Goal: Information Seeking & Learning: Compare options

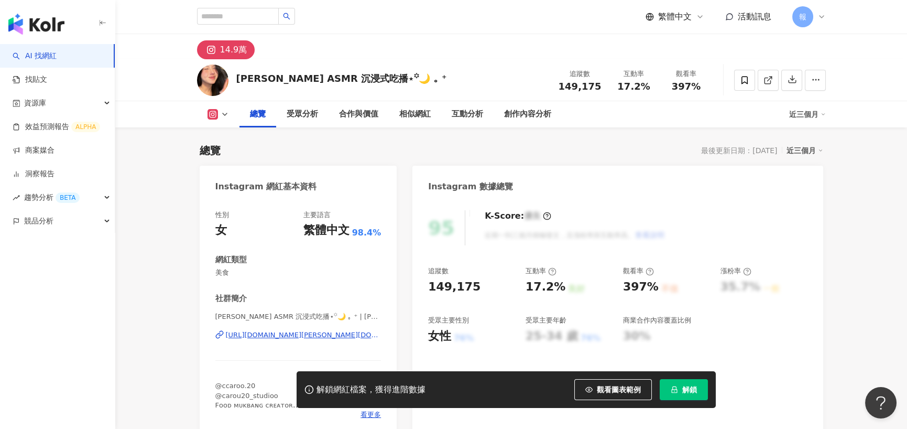
scroll to position [64, 0]
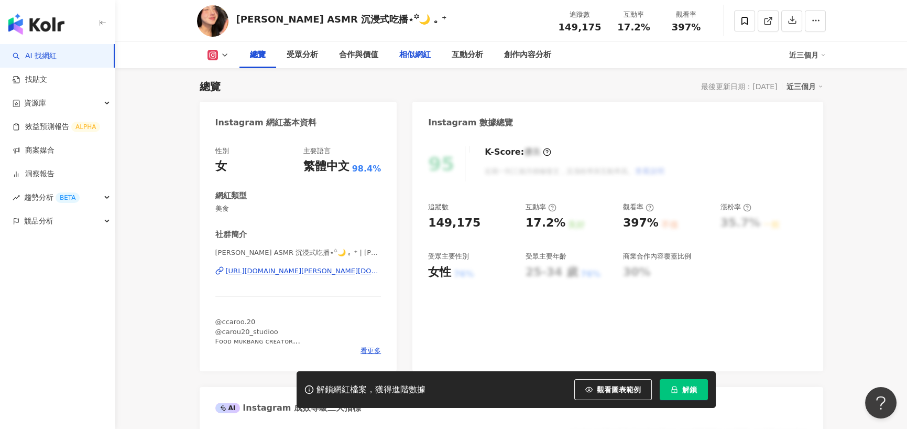
click at [409, 50] on div "相似網紅" at bounding box center [414, 55] width 31 height 13
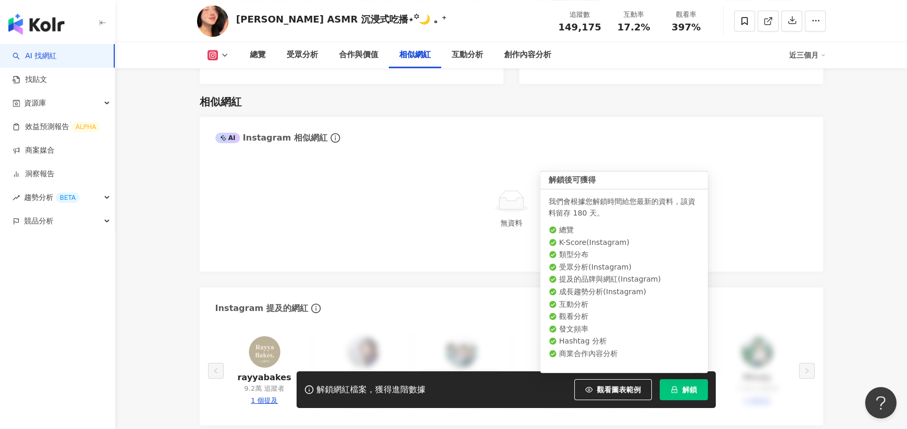
click at [674, 385] on button "解鎖" at bounding box center [684, 389] width 48 height 21
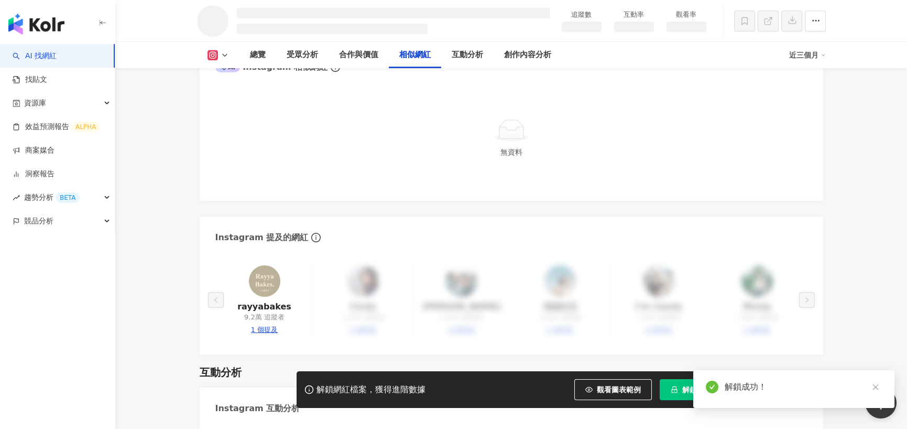
scroll to position [1480, 0]
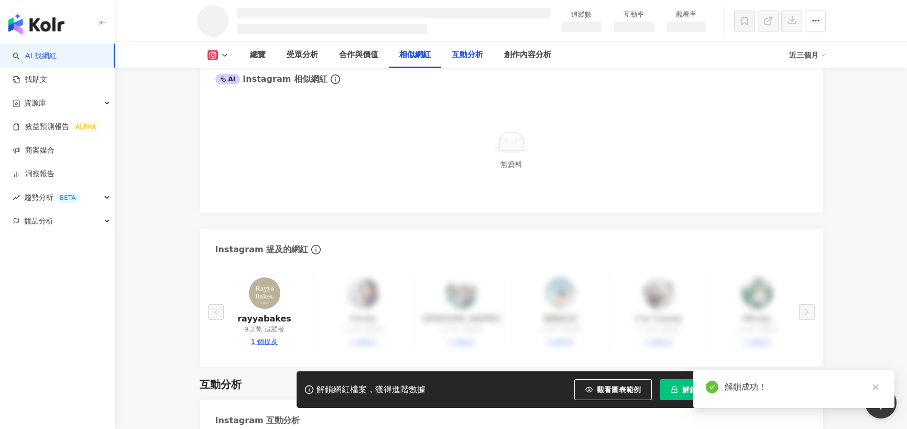
click at [471, 57] on div "互動分析" at bounding box center [467, 55] width 31 height 13
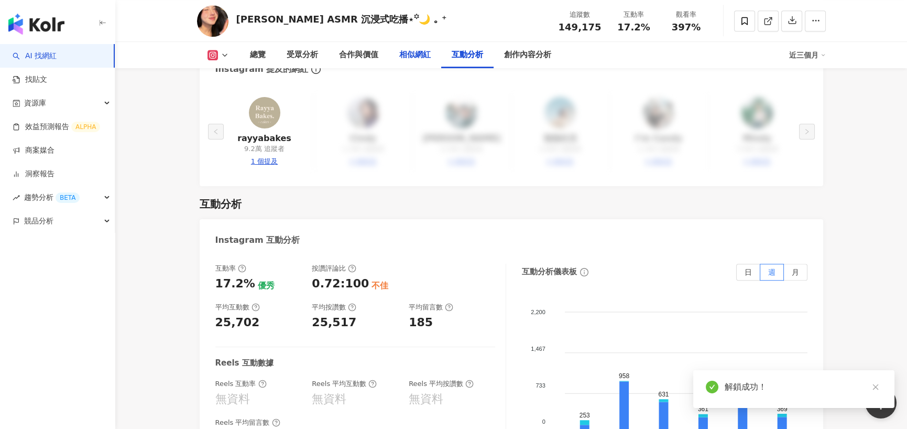
click at [419, 56] on div "相似網紅" at bounding box center [414, 55] width 31 height 13
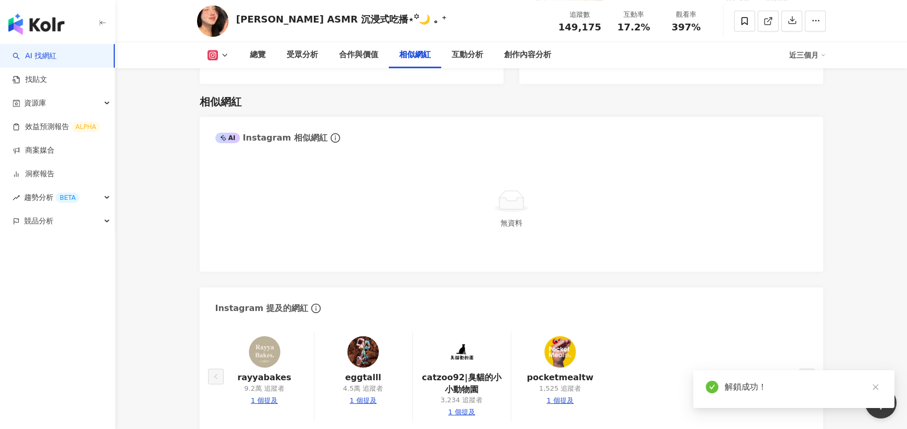
scroll to position [1677, 0]
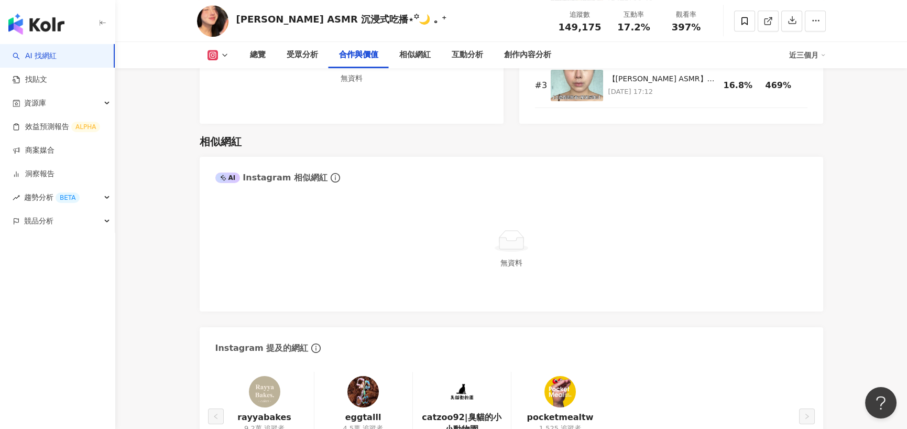
click at [507, 229] on icon at bounding box center [512, 241] width 34 height 24
click at [230, 172] on div "AI" at bounding box center [227, 177] width 25 height 10
click at [425, 59] on div "相似網紅" at bounding box center [414, 55] width 31 height 13
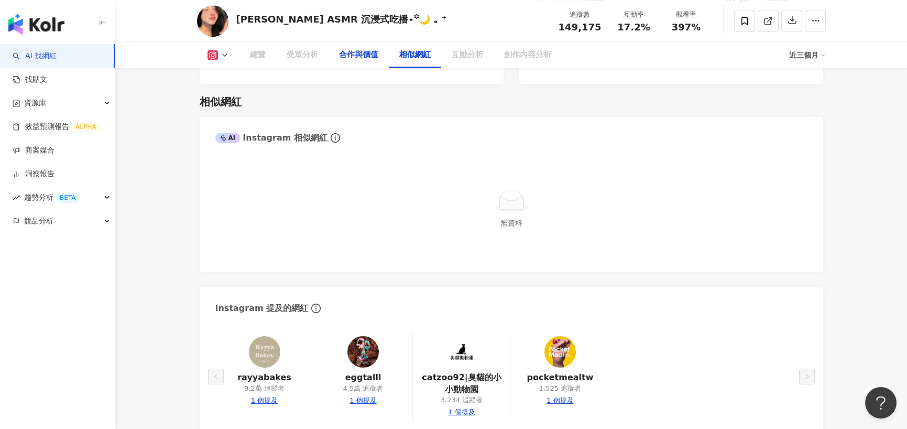
click at [356, 56] on div "合作與價值" at bounding box center [358, 55] width 39 height 13
drag, startPoint x: 261, startPoint y: 23, endPoint x: 291, endPoint y: 20, distance: 30.0
click at [291, 20] on div "Carol ASMR 沉浸式吃播⋆꙳🌙 ｡ ⁺" at bounding box center [341, 19] width 211 height 13
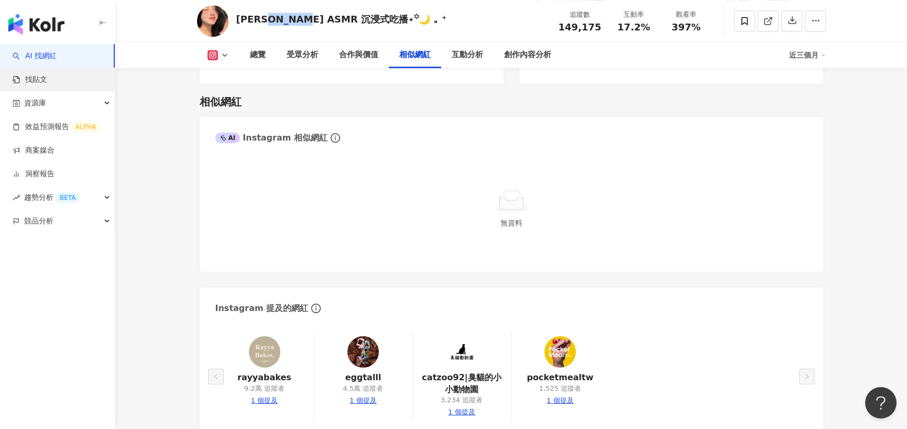
copy div "ASMR"
click at [57, 57] on link "AI 找網紅" at bounding box center [35, 56] width 44 height 10
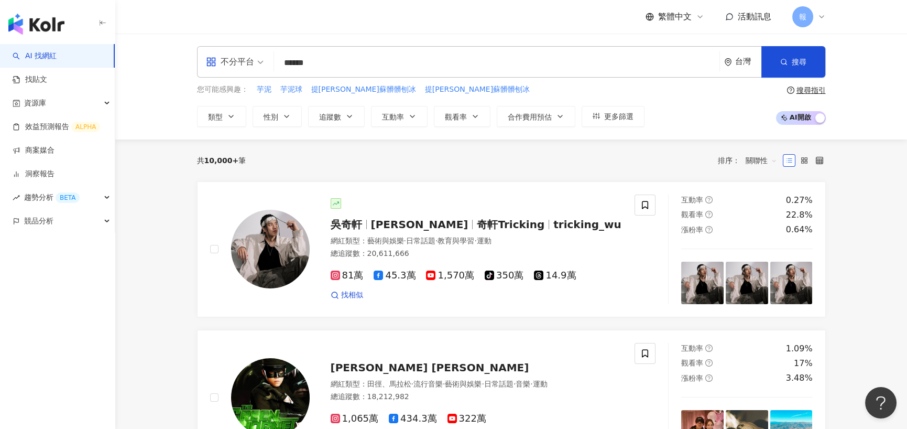
click at [241, 63] on div "不分平台" at bounding box center [230, 61] width 48 height 17
type input "****"
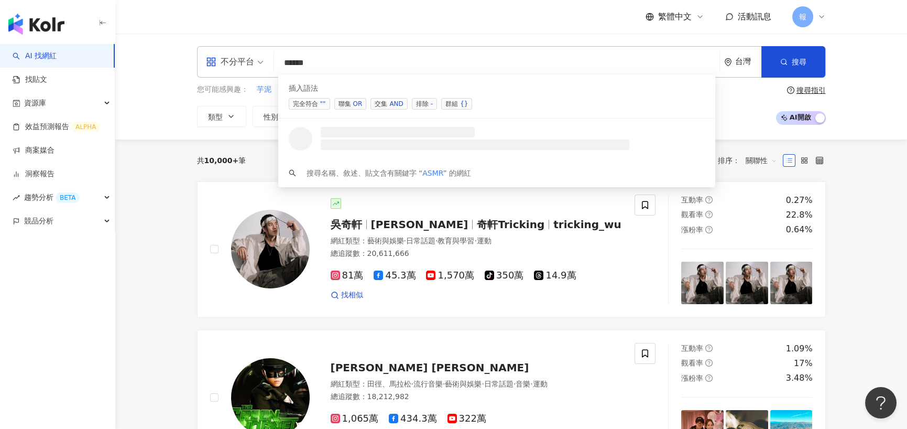
click at [257, 104] on div "您可能感興趣： 芋泥 芋泥球 提拉米蘇髒髒刨冰 提拉米蘇髒髒刨冰 類型 性別 追蹤數 互動率 觀看率 合作費用預估 更多篩選" at bounding box center [421, 105] width 448 height 43
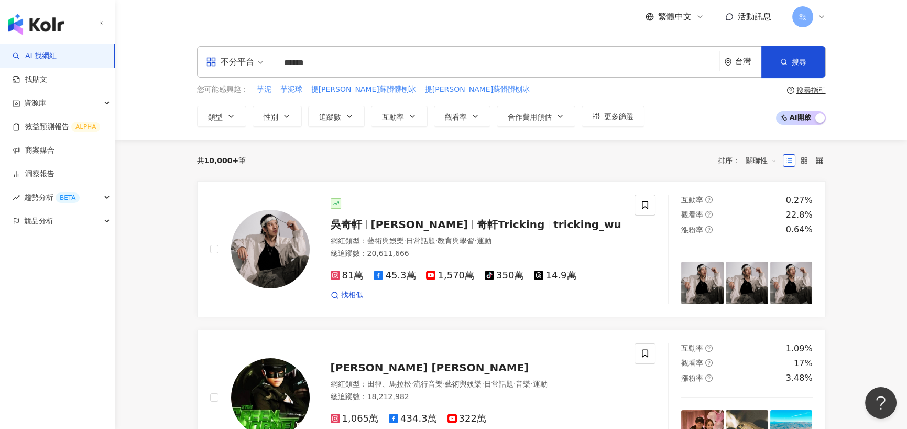
click at [250, 70] on span at bounding box center [235, 62] width 58 height 30
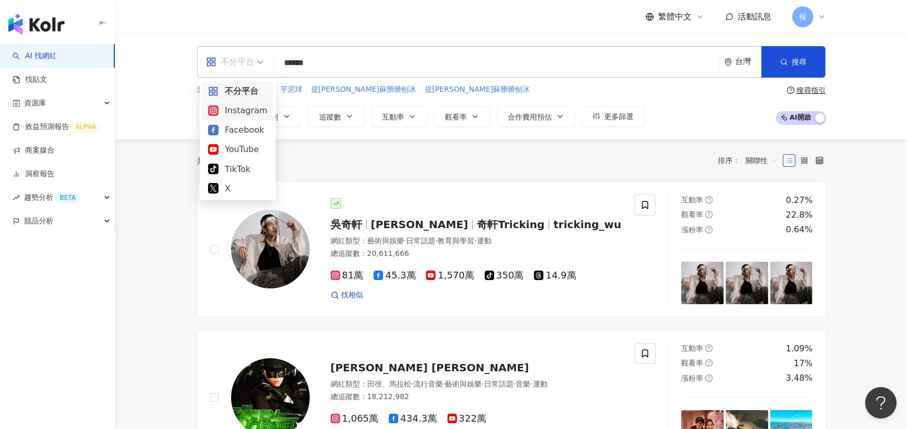
click at [249, 113] on div "Instagram" at bounding box center [237, 110] width 59 height 13
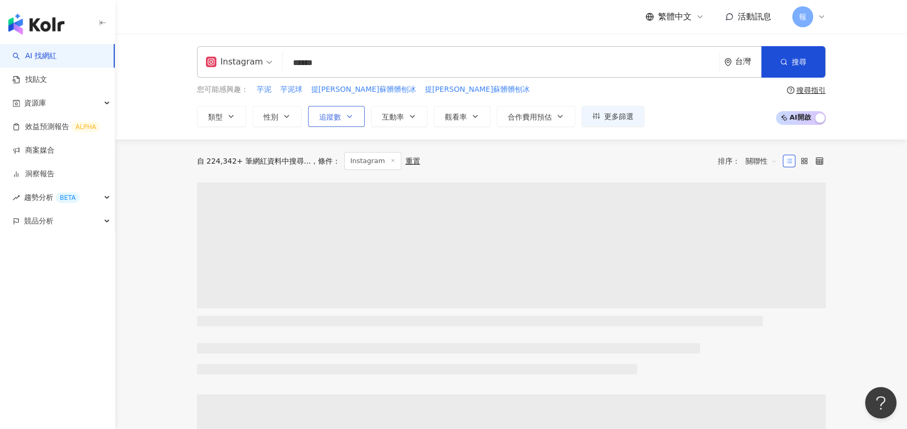
click at [341, 116] on button "追蹤數" at bounding box center [336, 116] width 57 height 21
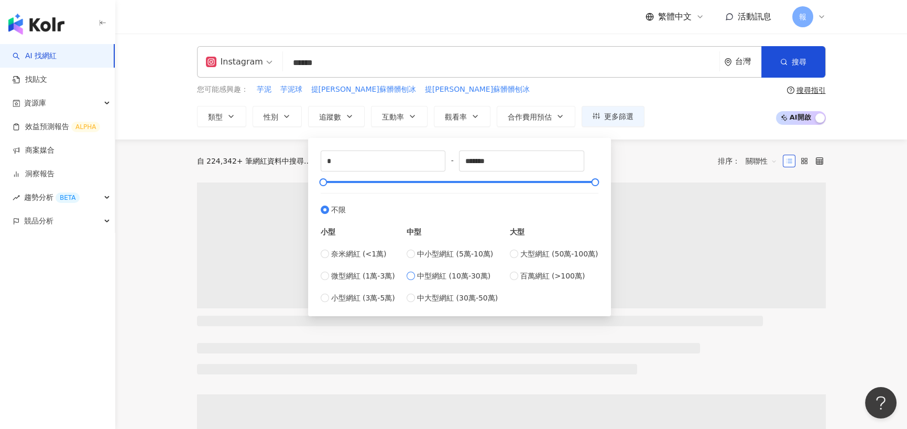
click at [476, 277] on span "中型網紅 (10萬-30萬)" at bounding box center [453, 276] width 73 height 12
type input "******"
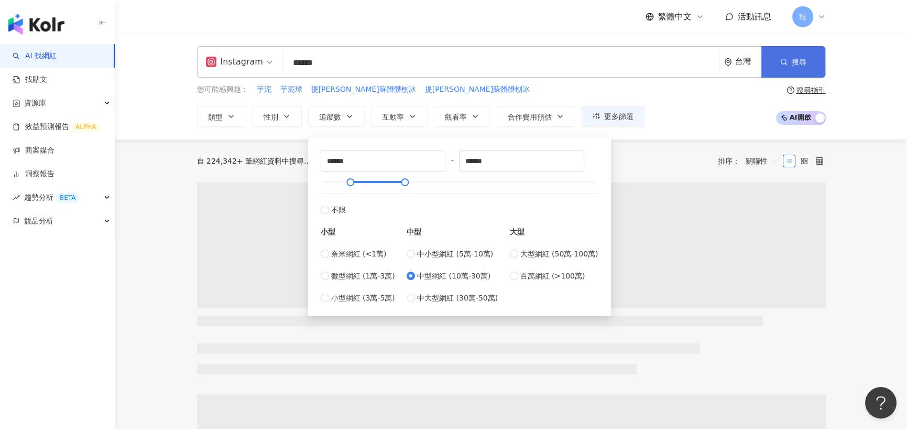
click at [788, 67] on button "搜尋" at bounding box center [794, 61] width 64 height 31
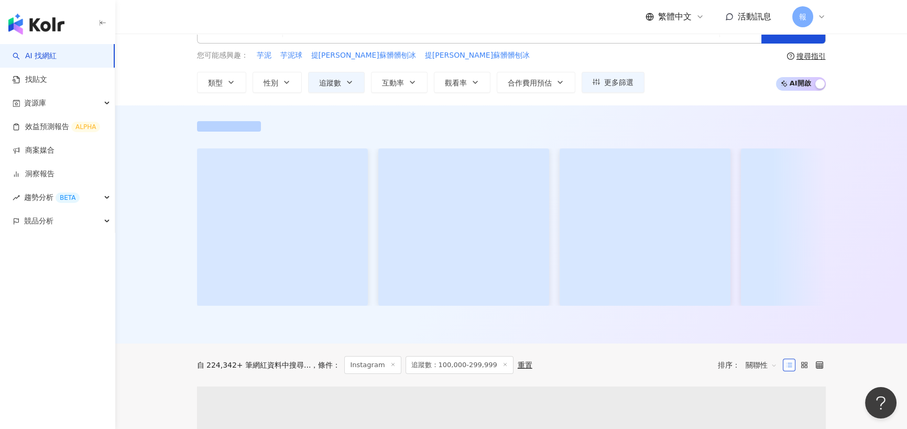
scroll to position [52, 0]
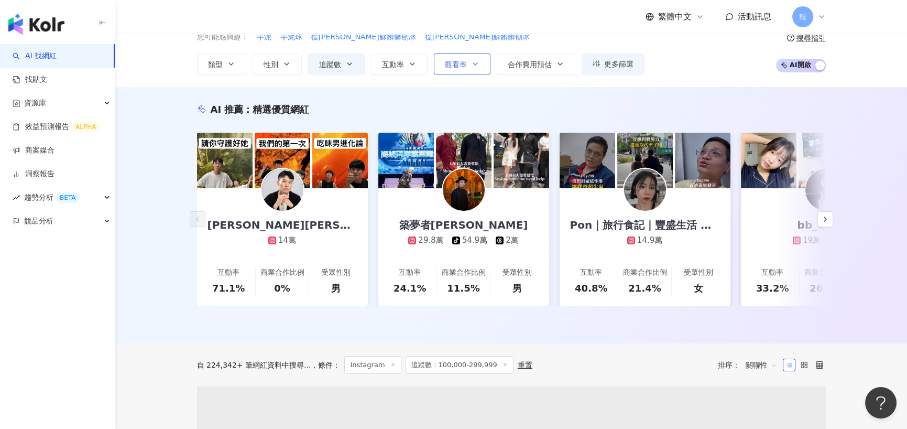
click at [447, 64] on span "觀看率" at bounding box center [456, 64] width 22 height 8
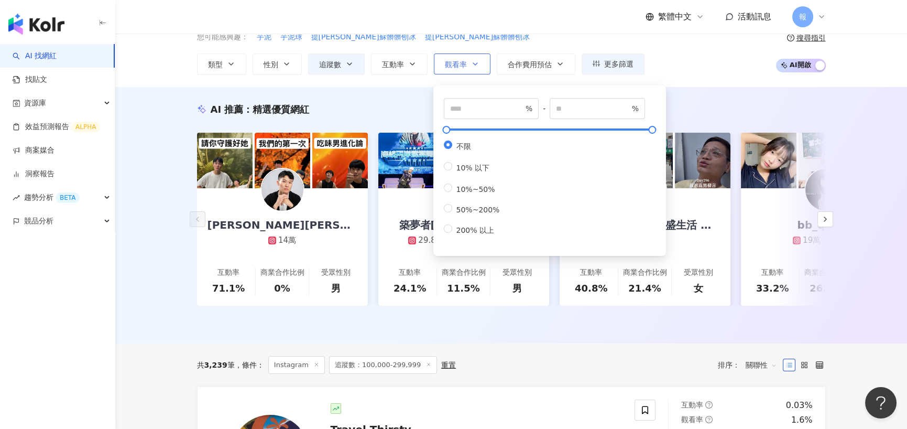
click at [447, 64] on span "觀看率" at bounding box center [456, 64] width 22 height 8
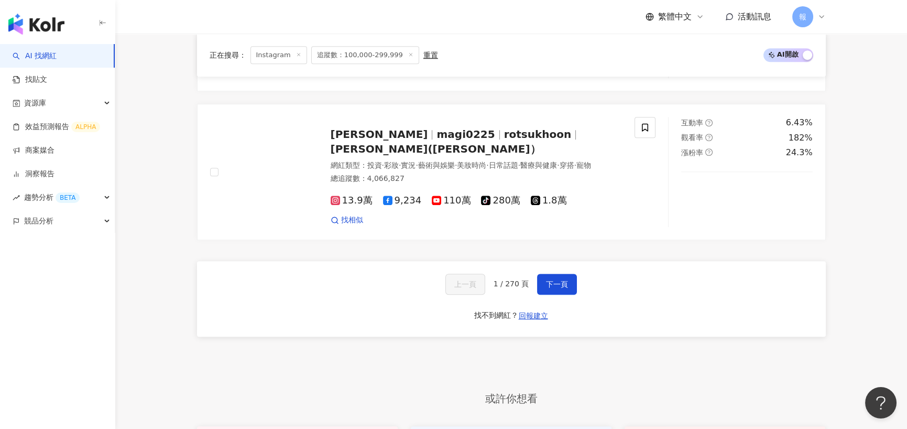
scroll to position [1992, 0]
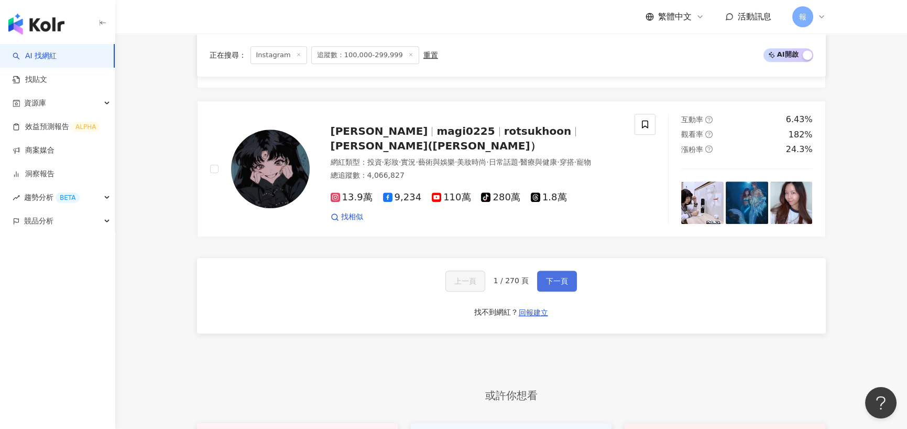
click at [547, 277] on span "下一頁" at bounding box center [557, 281] width 22 height 8
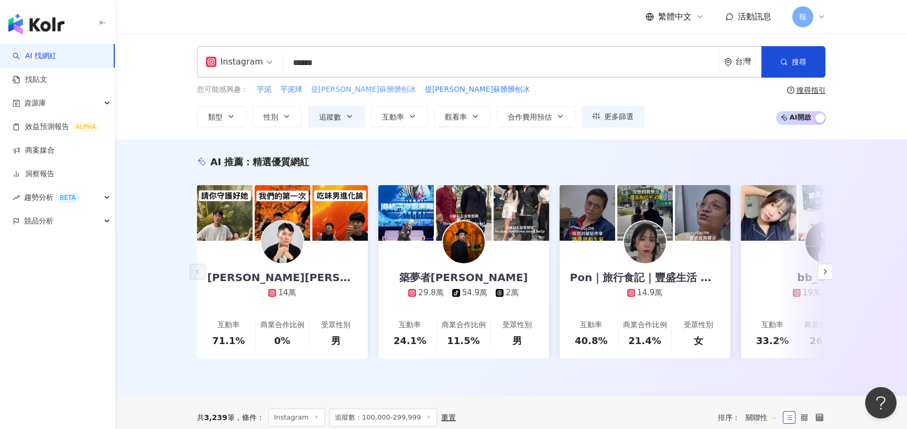
scroll to position [0, 0]
click at [328, 67] on input "****" at bounding box center [501, 63] width 428 height 20
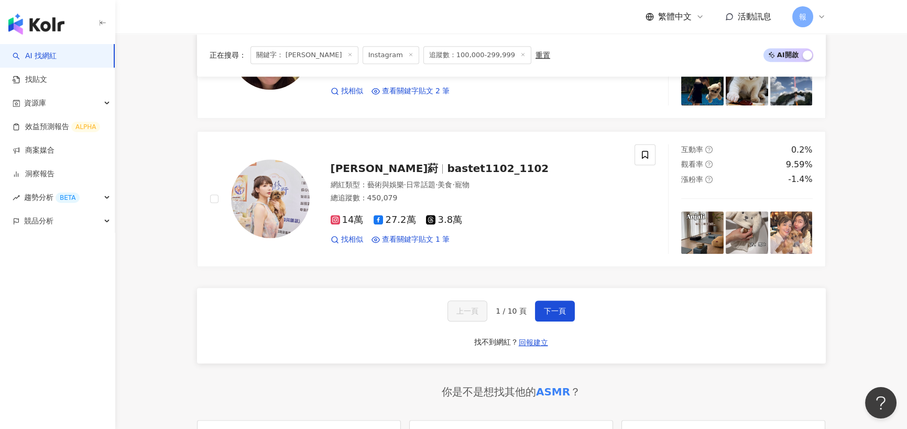
scroll to position [1730, 0]
click at [562, 313] on button "下一頁" at bounding box center [555, 310] width 40 height 21
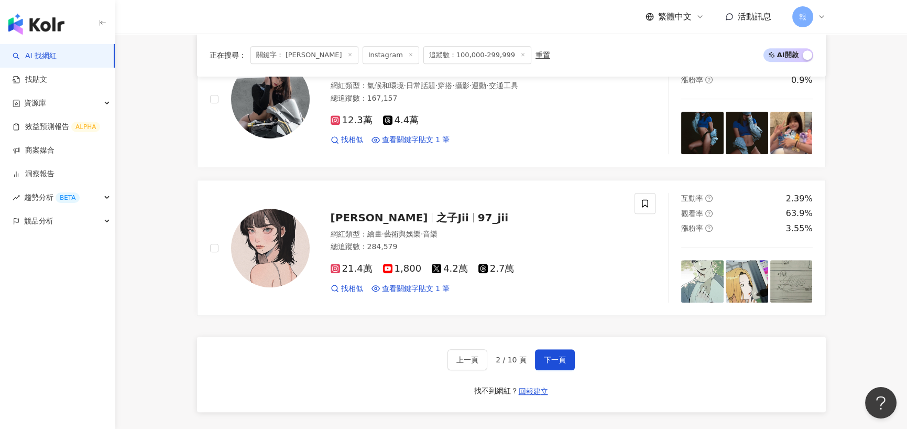
scroll to position [1835, 0]
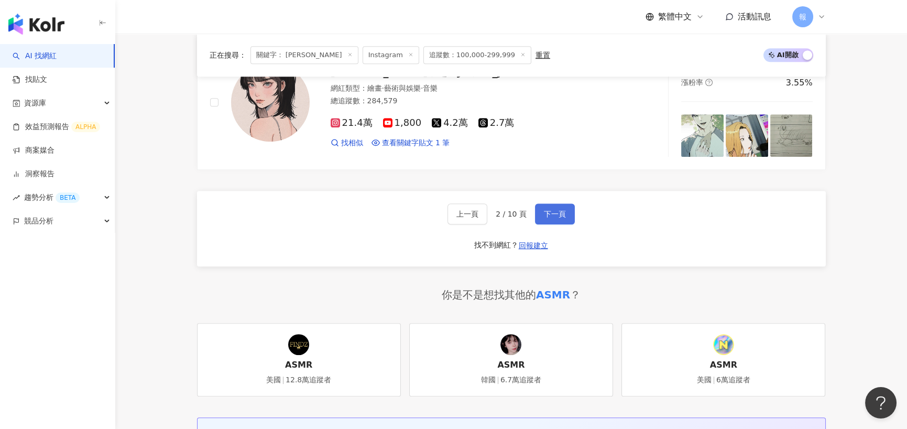
click at [544, 210] on span "下一頁" at bounding box center [555, 214] width 22 height 8
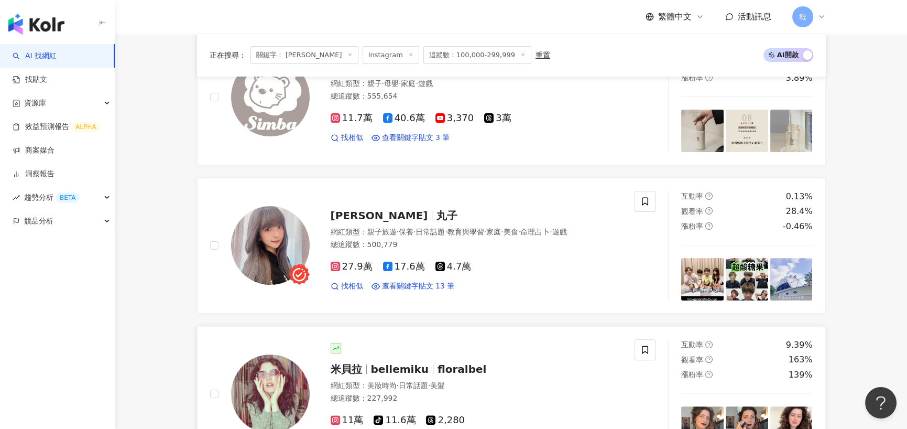
scroll to position [943, 0]
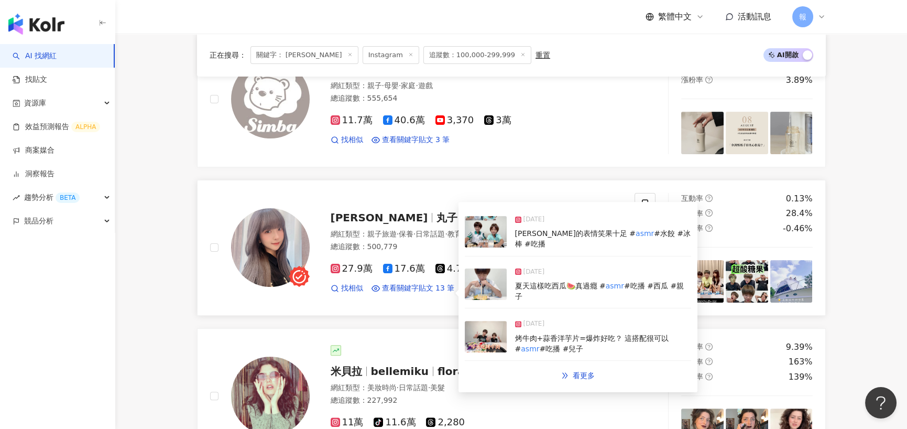
click at [572, 223] on div "[DATE]" at bounding box center [603, 221] width 176 height 15
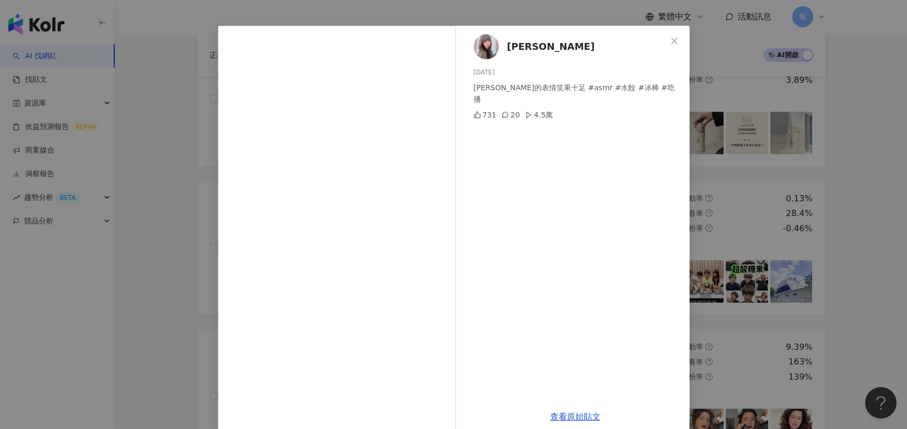
scroll to position [42, 0]
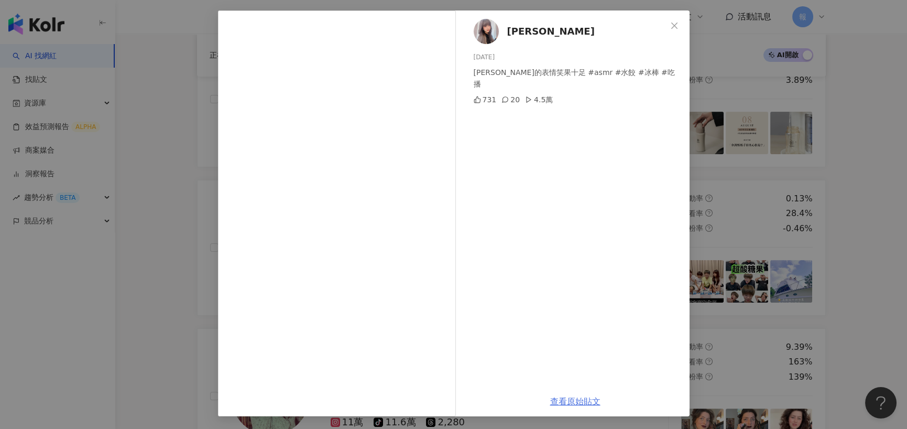
click at [583, 400] on link "查看原始貼文" at bounding box center [575, 401] width 50 height 10
click at [705, 123] on div "蕭幼貞 2025/6/20 小邑的表情笑果十足 #asmr #水餃 #冰棒 #吃播 731 20 4.5萬 查看原始貼文" at bounding box center [453, 214] width 907 height 429
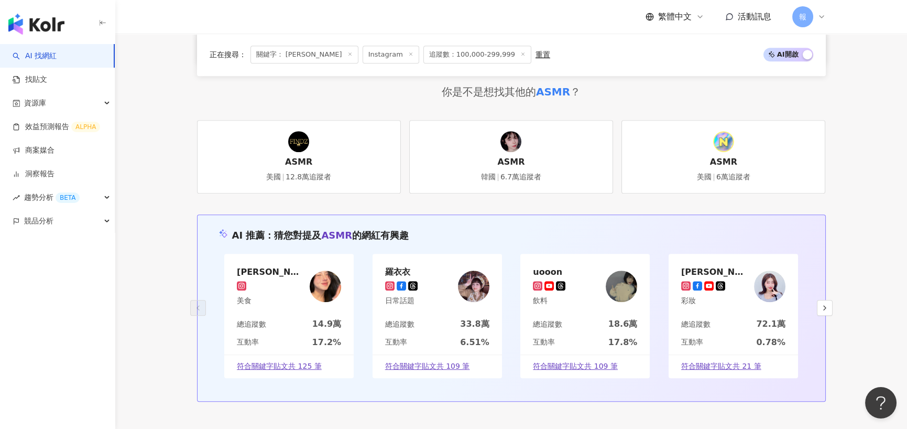
scroll to position [1939, 0]
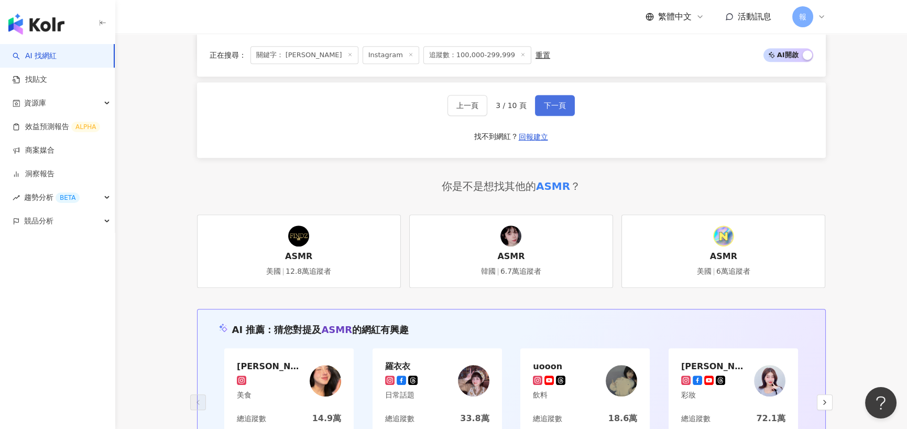
click at [556, 101] on span "下一頁" at bounding box center [555, 105] width 22 height 8
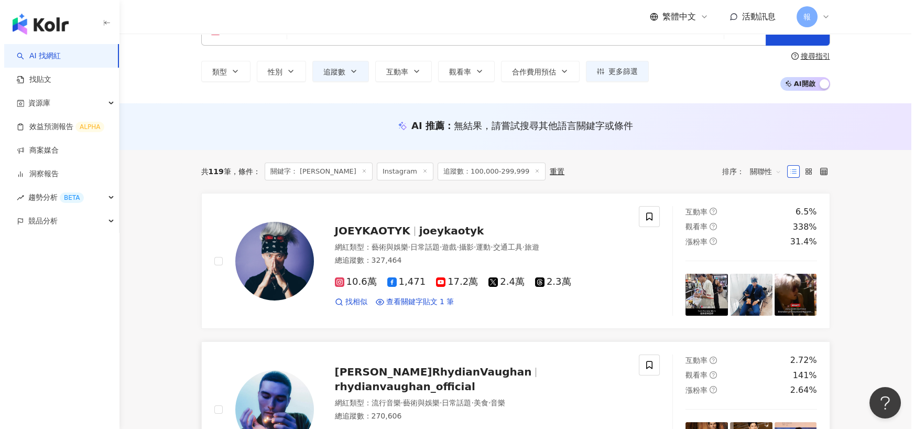
scroll to position [0, 0]
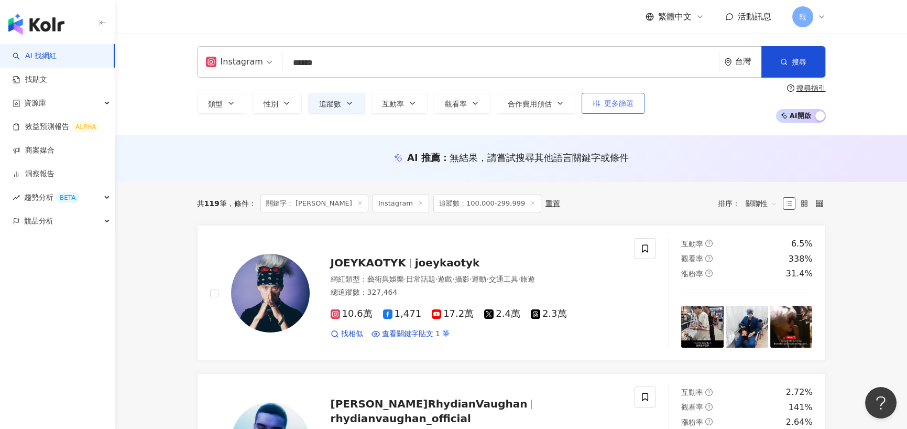
click at [618, 106] on span "更多篩選" at bounding box center [618, 103] width 29 height 8
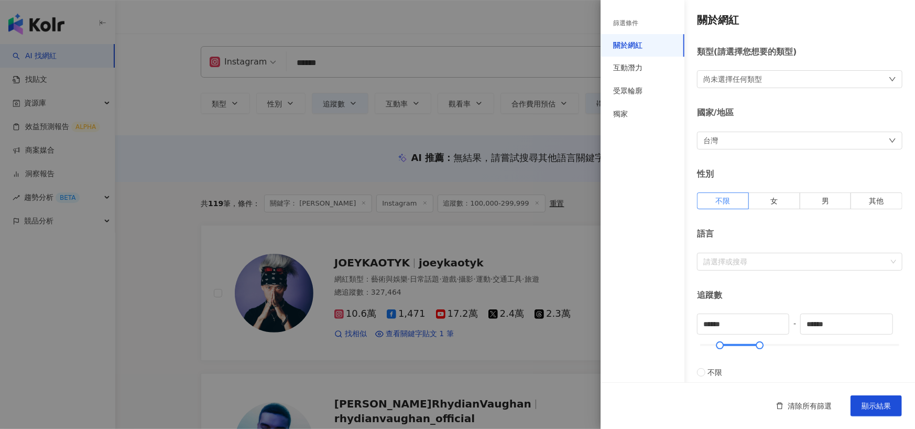
click at [725, 142] on div "台灣" at bounding box center [799, 141] width 205 height 18
click at [730, 204] on div "台灣" at bounding box center [795, 210] width 183 height 19
click at [679, 183] on div "篩選條件 關於網紅 互動潛力 受眾輪廓 獨家" at bounding box center [643, 221] width 84 height 416
click at [755, 75] on div "尚未選擇任何類型" at bounding box center [732, 79] width 59 height 12
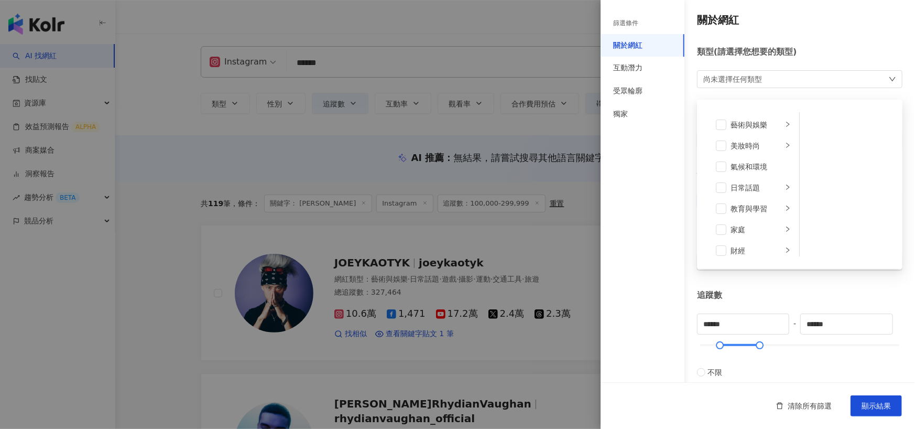
click at [802, 62] on div "類型 ( 請選擇您想要的類型 ) 尚未選擇任何類型 藝術與娛樂 美妝時尚 氣候和環境 日常話題 教育與學習 家庭 財經 美食 命理占卜 遊戲 法政社會 生活風…" at bounding box center [799, 67] width 205 height 42
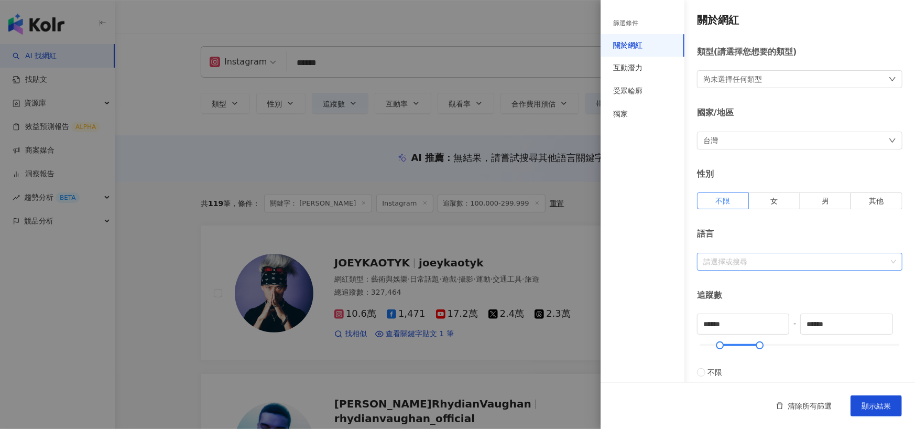
click at [791, 264] on div at bounding box center [794, 261] width 190 height 8
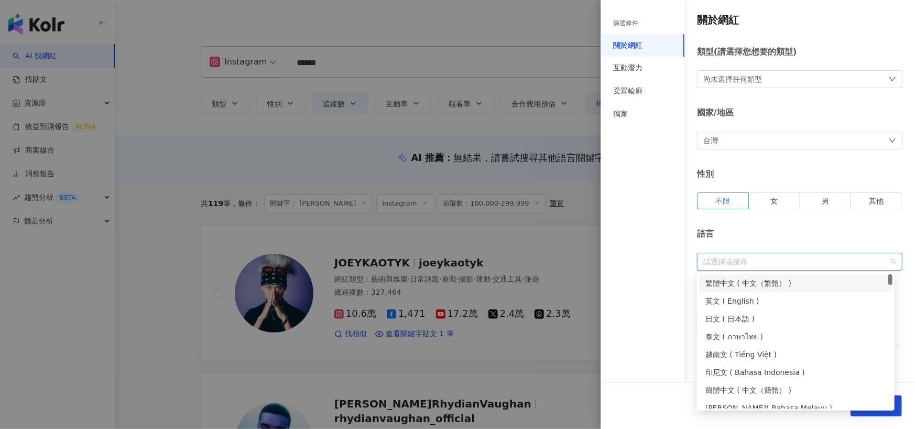
click at [776, 276] on div "繁體中文 ( 中文（繁體） )" at bounding box center [795, 283] width 193 height 18
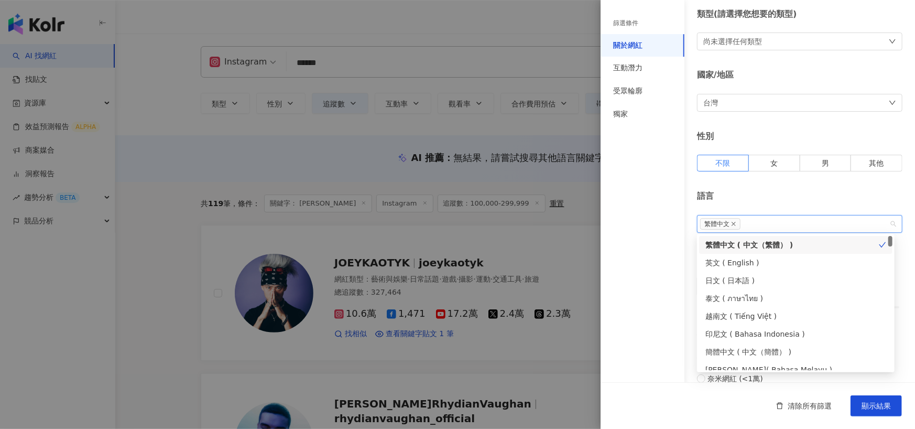
scroll to position [105, 0]
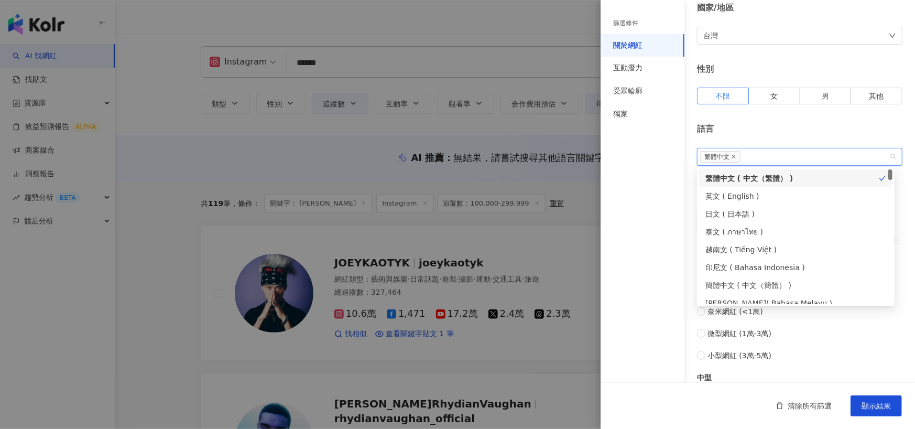
click at [769, 116] on div "關於網紅 類型 ( 請選擇您想要的類型 ) 尚未選擇任何類型 國家/地區 台灣 性別 不限 女 男 其他 語言 繁體中文 追蹤數 ****** - *****…" at bounding box center [758, 267] width 314 height 745
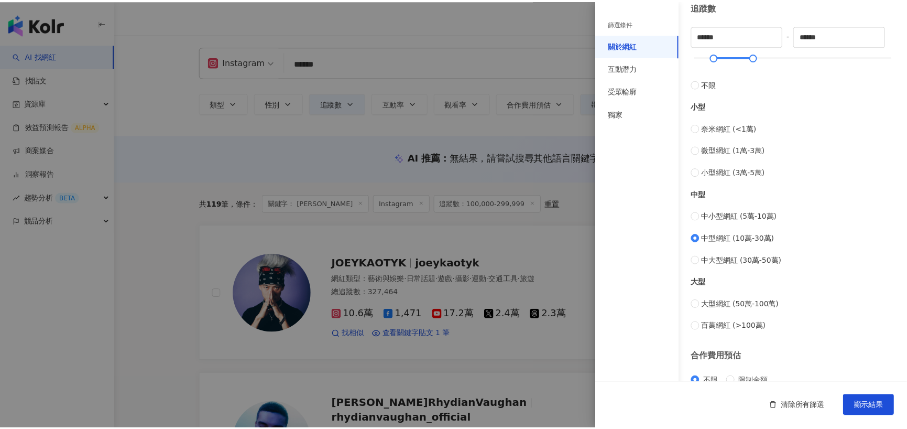
scroll to position [362, 0]
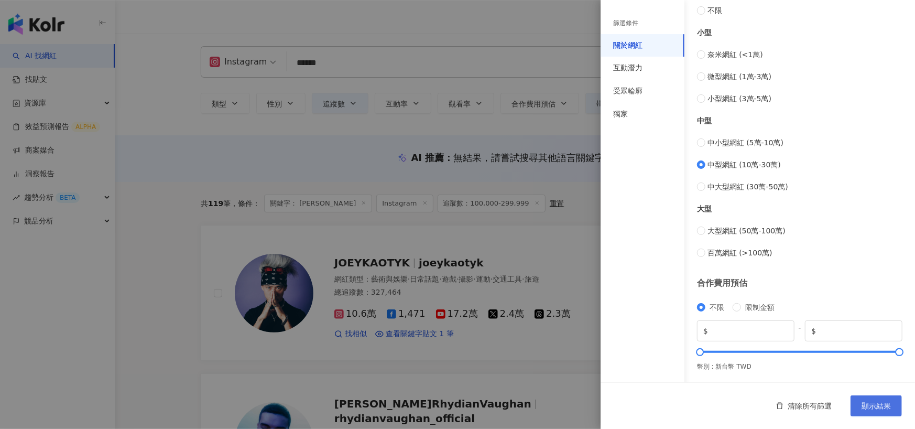
click at [870, 398] on button "顯示結果" at bounding box center [876, 405] width 51 height 21
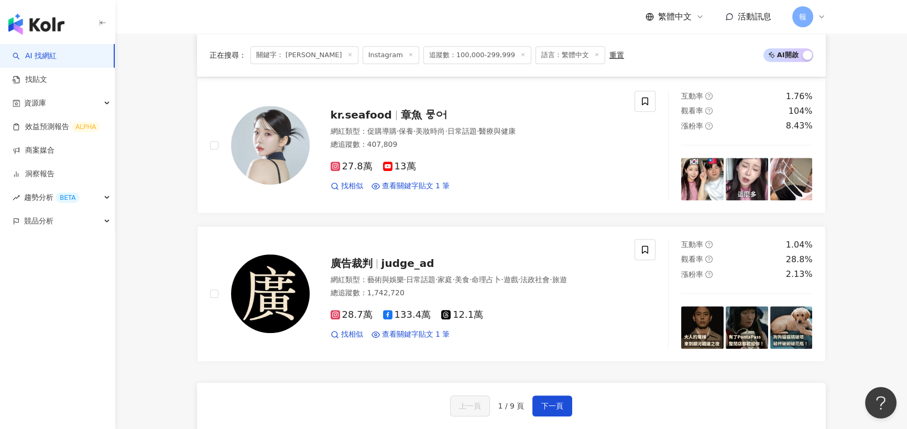
scroll to position [1730, 0]
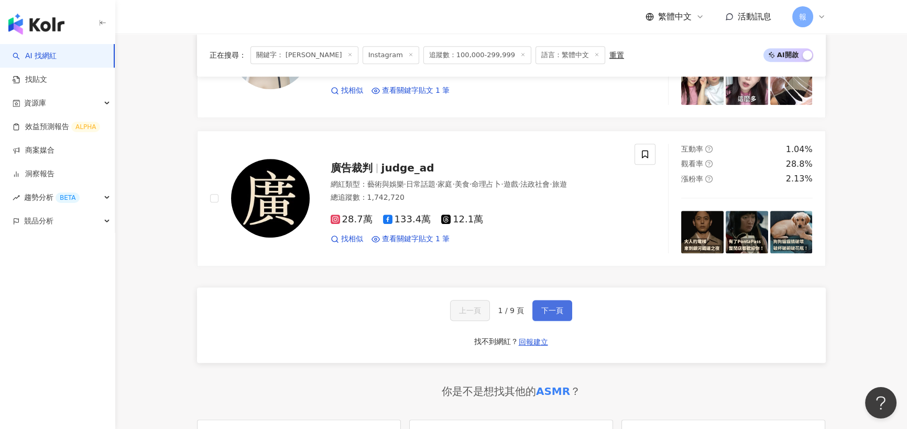
click at [552, 311] on span "下一頁" at bounding box center [552, 310] width 22 height 8
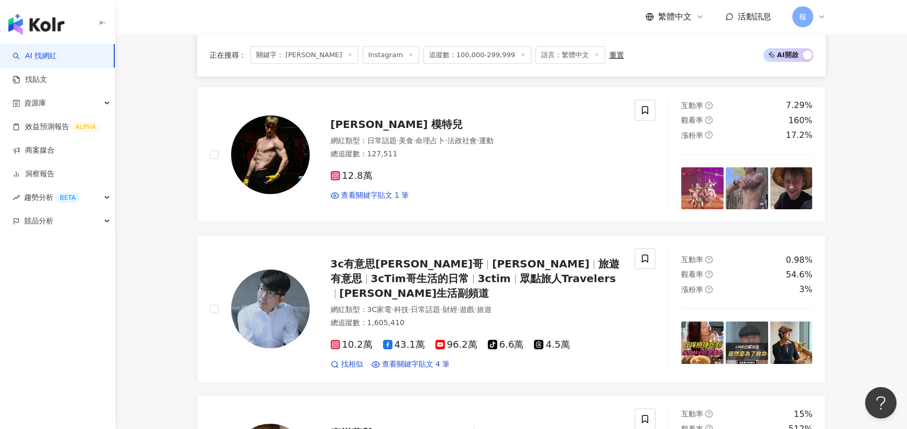
scroll to position [1727, 0]
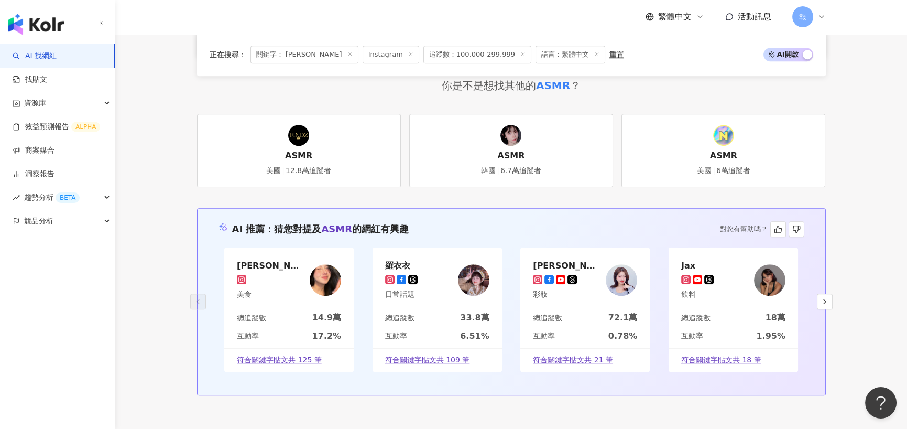
scroll to position [2044, 0]
click at [826, 297] on icon "button" at bounding box center [825, 301] width 8 height 8
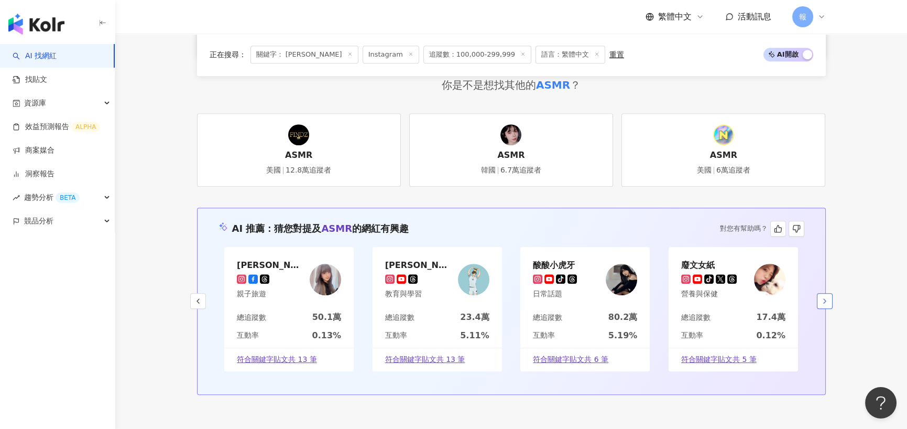
click at [826, 297] on icon "button" at bounding box center [825, 301] width 8 height 8
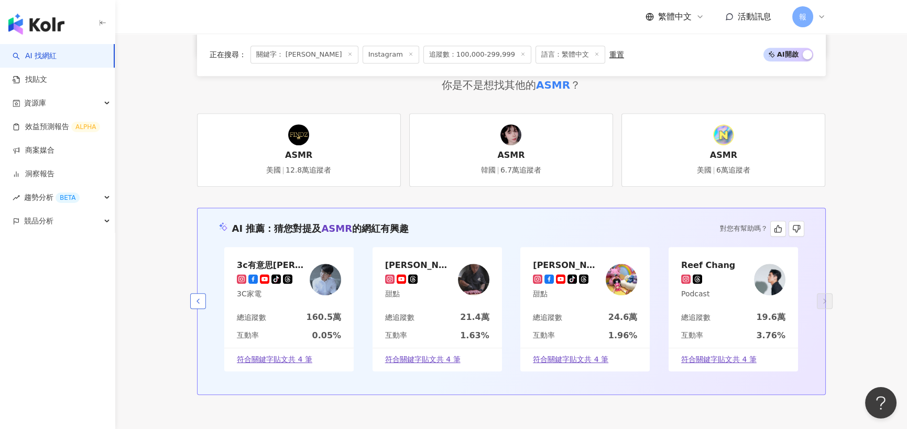
click at [196, 297] on icon "button" at bounding box center [198, 301] width 8 height 8
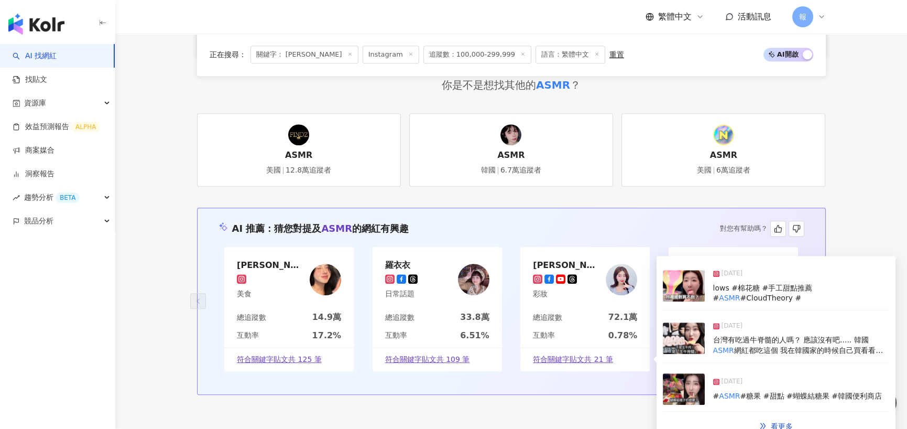
click at [778, 284] on span "lows #棉花糖 #手工甜點推薦 #" at bounding box center [763, 293] width 100 height 19
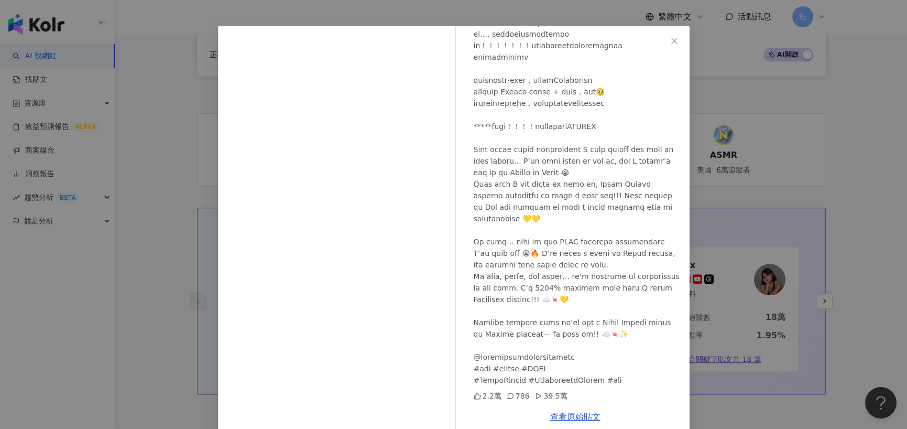
scroll to position [42, 0]
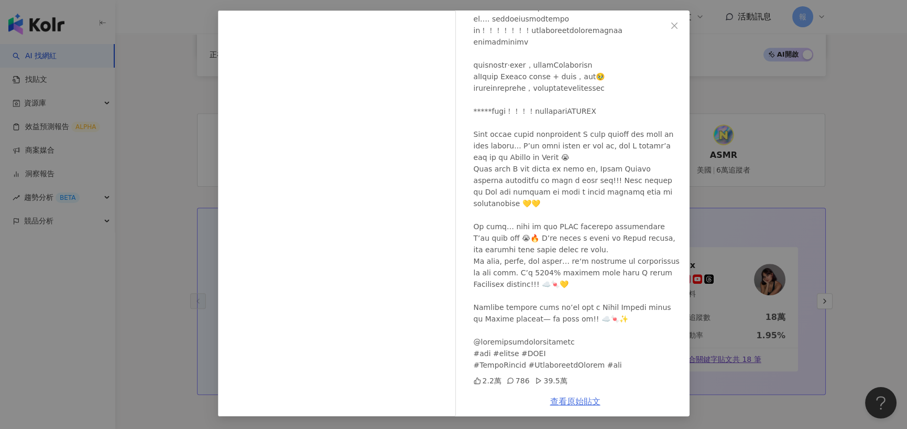
click at [574, 406] on link "查看原始貼文" at bounding box center [575, 401] width 50 height 10
click at [742, 182] on div "有璟 요찡 2025/7/25 2.2萬 786 39.5萬 查看原始貼文" at bounding box center [453, 214] width 907 height 429
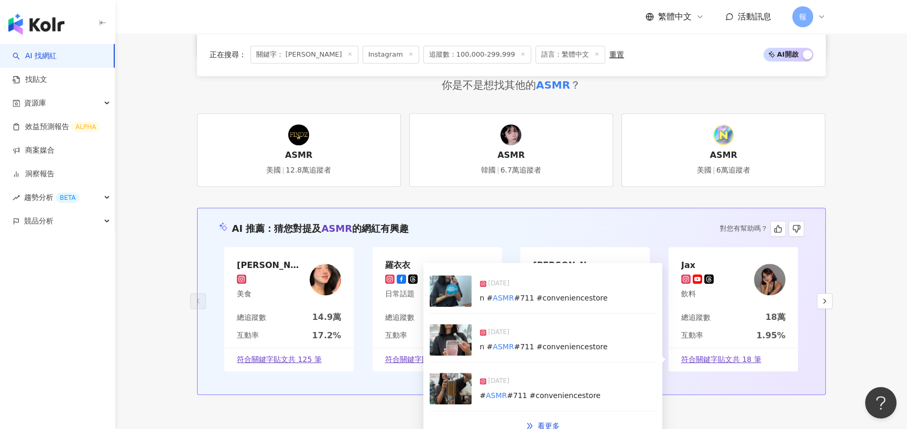
click at [555, 278] on div "2025/7/3" at bounding box center [544, 285] width 128 height 15
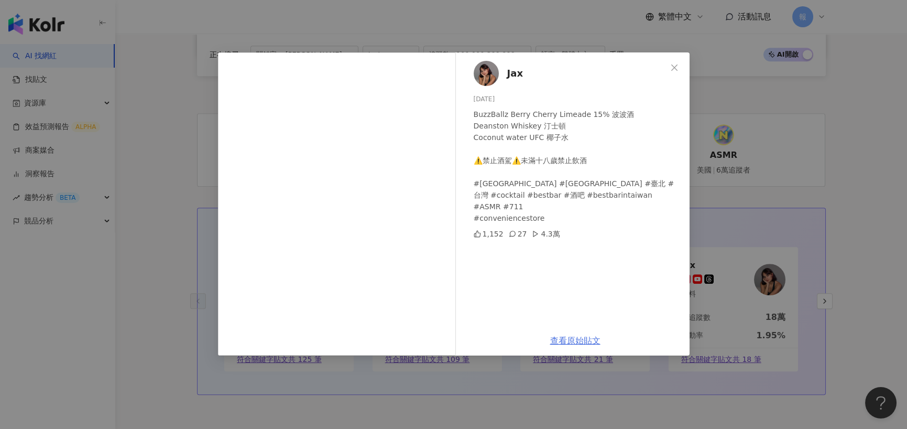
click at [585, 340] on link "查看原始貼文" at bounding box center [575, 340] width 50 height 10
click at [750, 100] on div "Jax 2025/7/3 BuzzBallz Berry Cherry Limeade 15% 波波酒 Deanston Whiskey 汀士頓 Coconu…" at bounding box center [453, 214] width 907 height 429
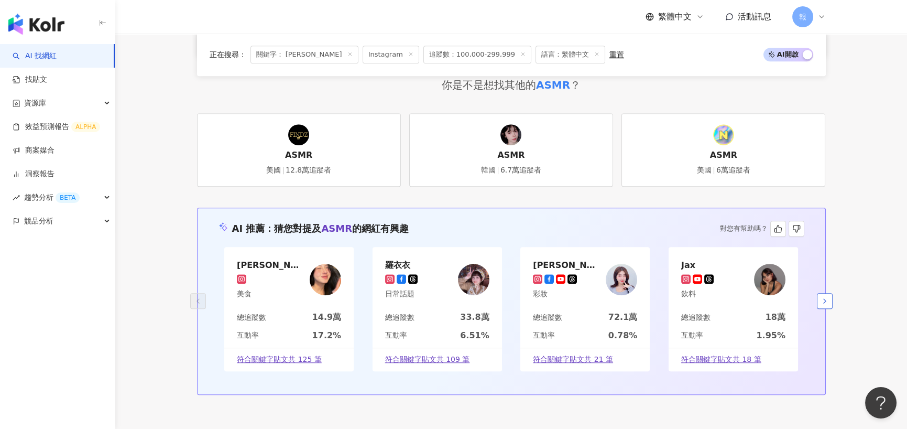
click at [826, 297] on icon "button" at bounding box center [825, 301] width 8 height 8
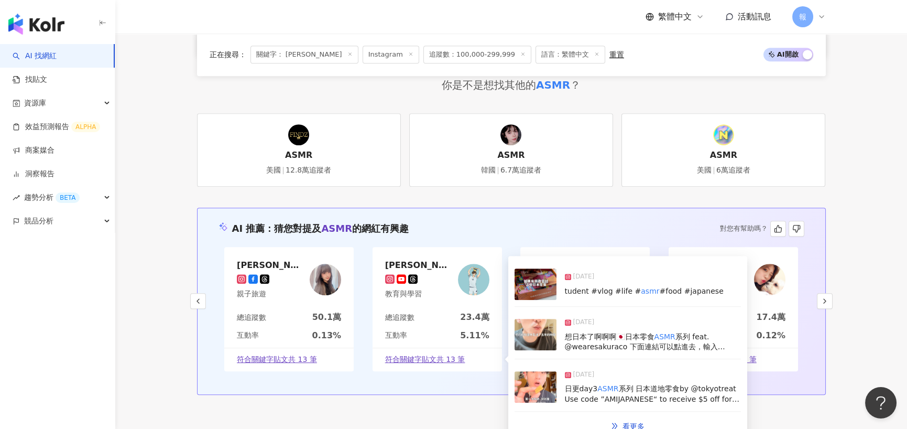
click at [608, 287] on span "tudent #vlog #life #" at bounding box center [603, 291] width 77 height 8
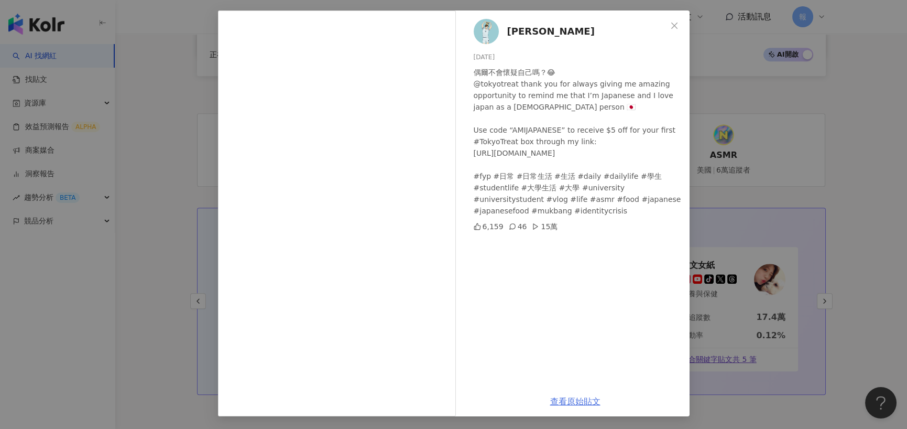
click at [575, 405] on link "查看原始貼文" at bounding box center [575, 401] width 50 height 10
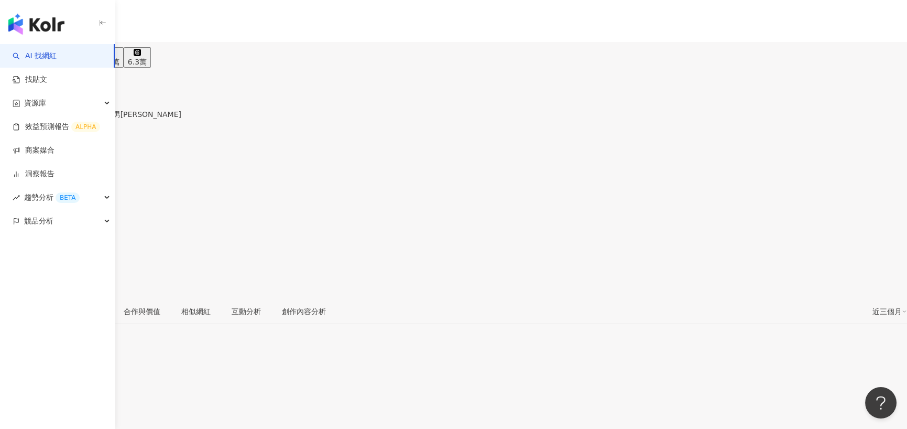
scroll to position [157, 0]
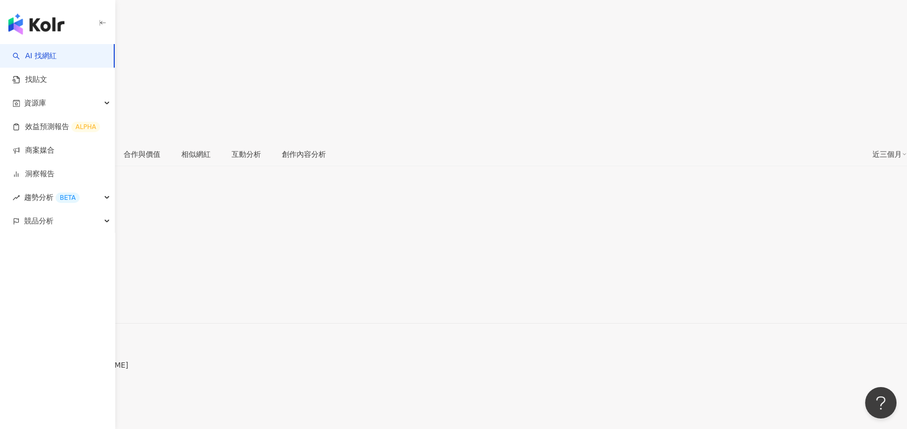
click at [92, 301] on div "https://www.instagram.com/_foodlifestyle_/" at bounding box center [51, 305] width 82 height 8
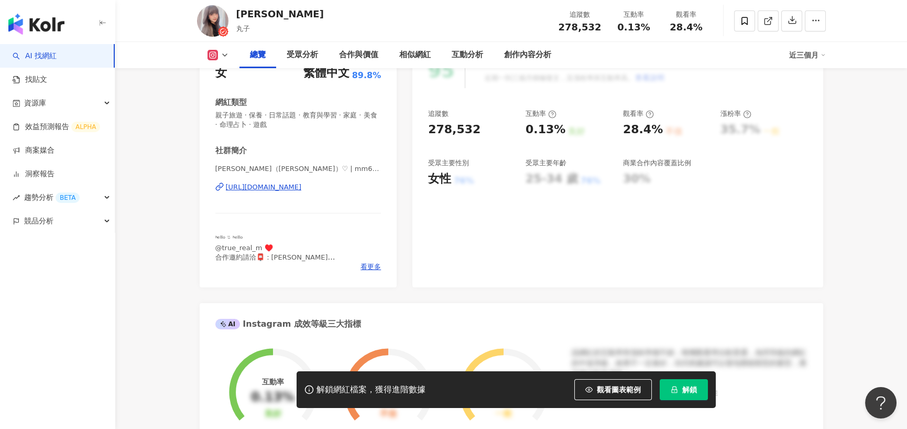
click at [274, 188] on div "https://www.instagram.com/mm6927/" at bounding box center [264, 186] width 76 height 9
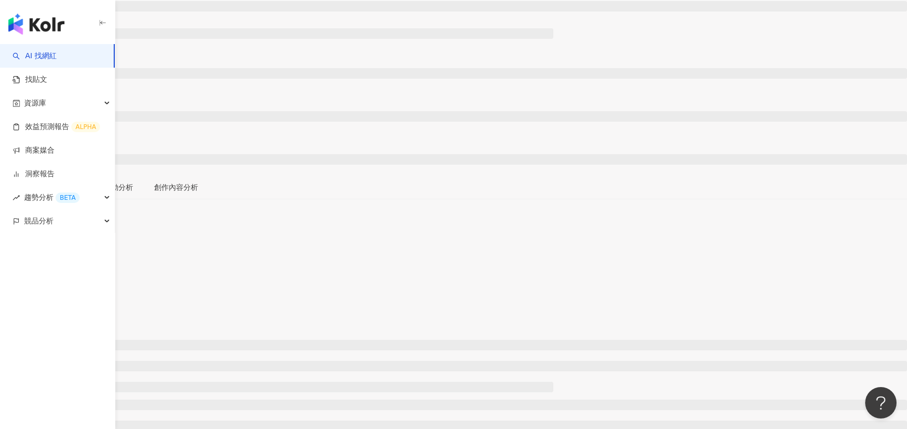
scroll to position [157, 0]
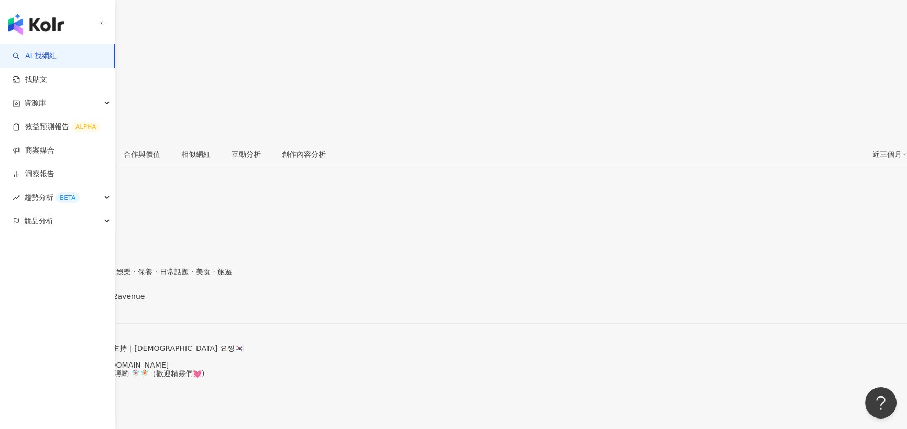
click at [92, 301] on div "https://www.instagram.com/602avenue/" at bounding box center [51, 305] width 82 height 8
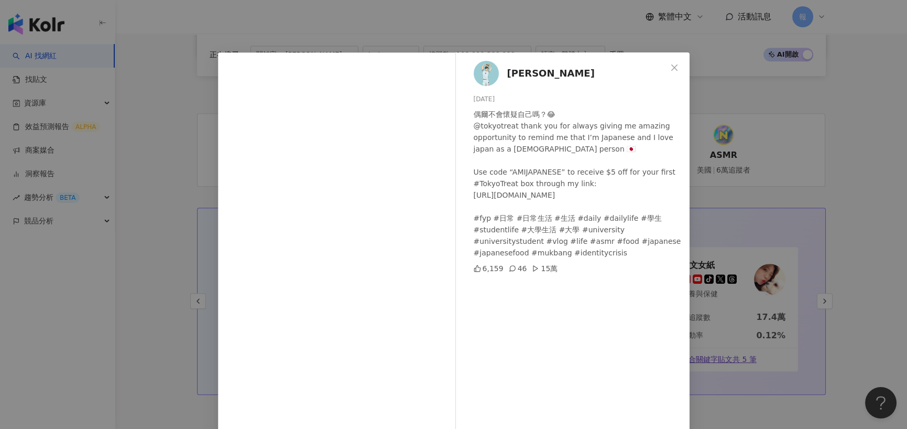
scroll to position [42, 0]
